Goal: Browse casually

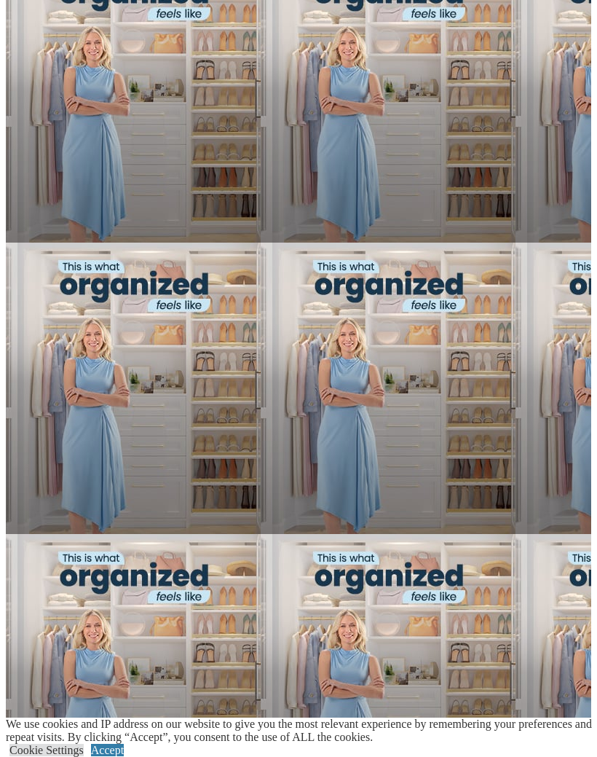
scroll to position [1088, 0]
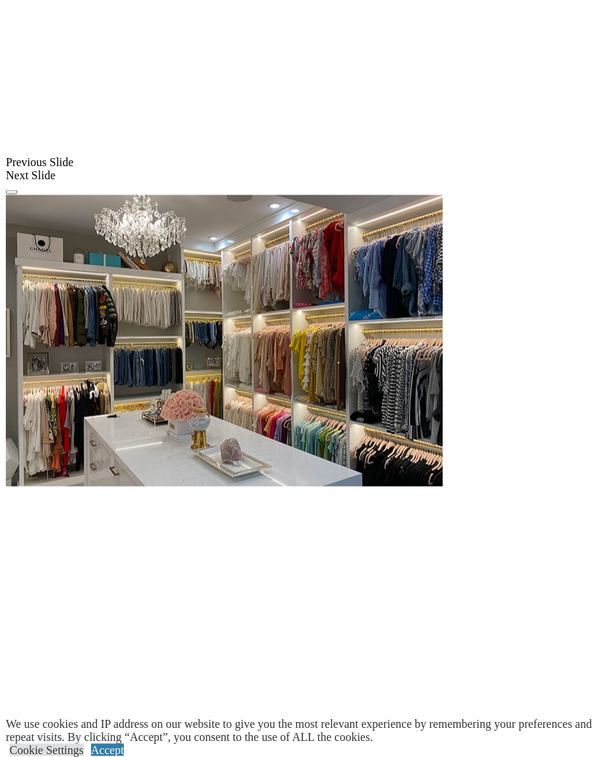
scroll to position [1312, 0]
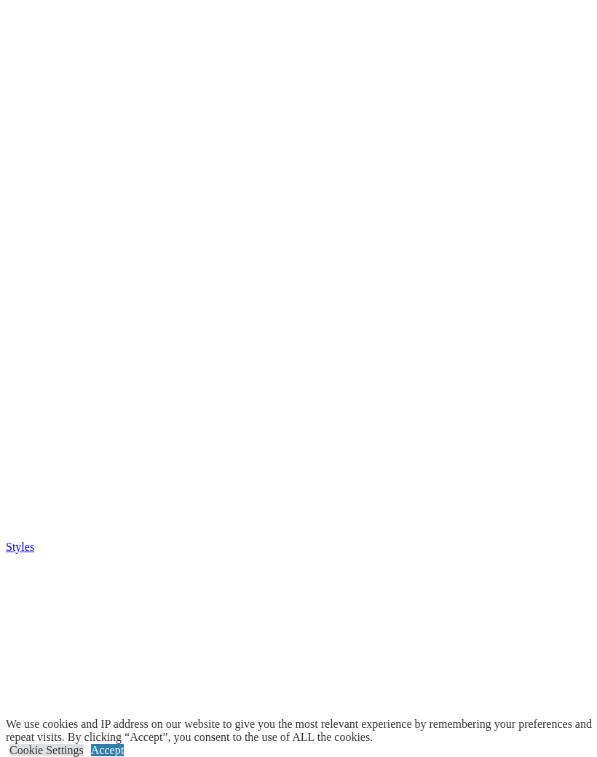
scroll to position [2458, 0]
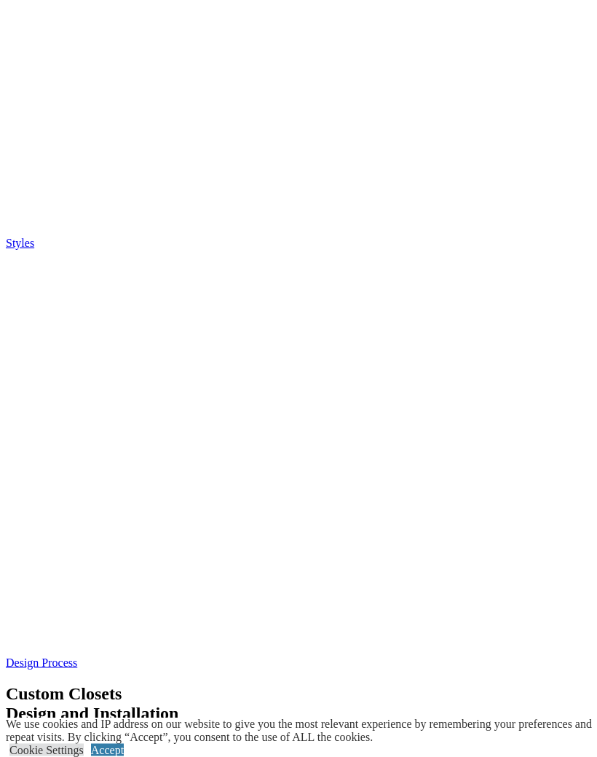
scroll to position [2736, 0]
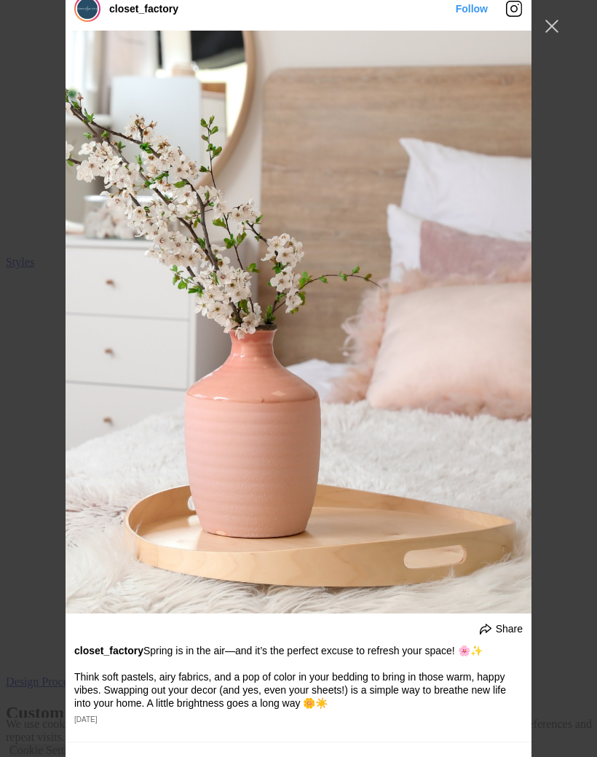
scroll to position [11177, 0]
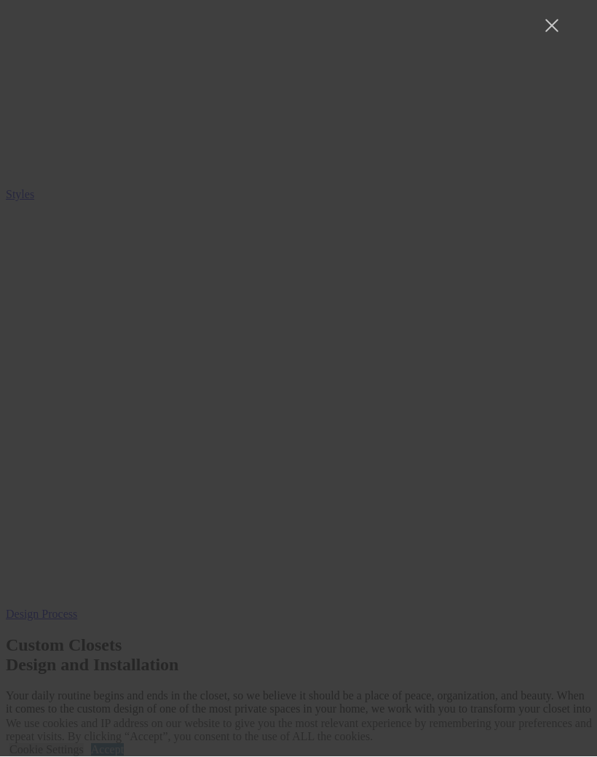
scroll to position [13749, 0]
